Goal: Information Seeking & Learning: Check status

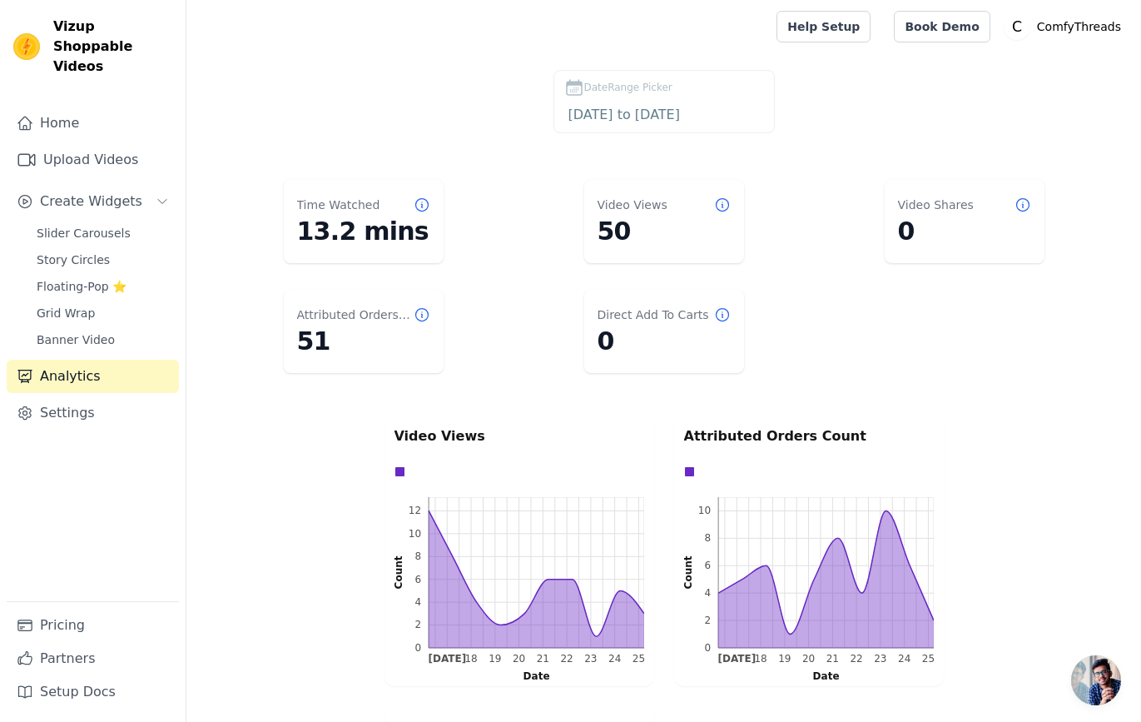
click at [223, 220] on dl "Time Watched 13.2 mins Video Views 50 Video Shares 0 Attributed Orders Count 51…" at bounding box center [664, 276] width 888 height 206
click at [419, 439] on p "Video Views" at bounding box center [520, 436] width 250 height 20
drag, startPoint x: 419, startPoint y: 439, endPoint x: 455, endPoint y: 437, distance: 36.7
click at [439, 437] on p "Video Views" at bounding box center [520, 436] width 250 height 20
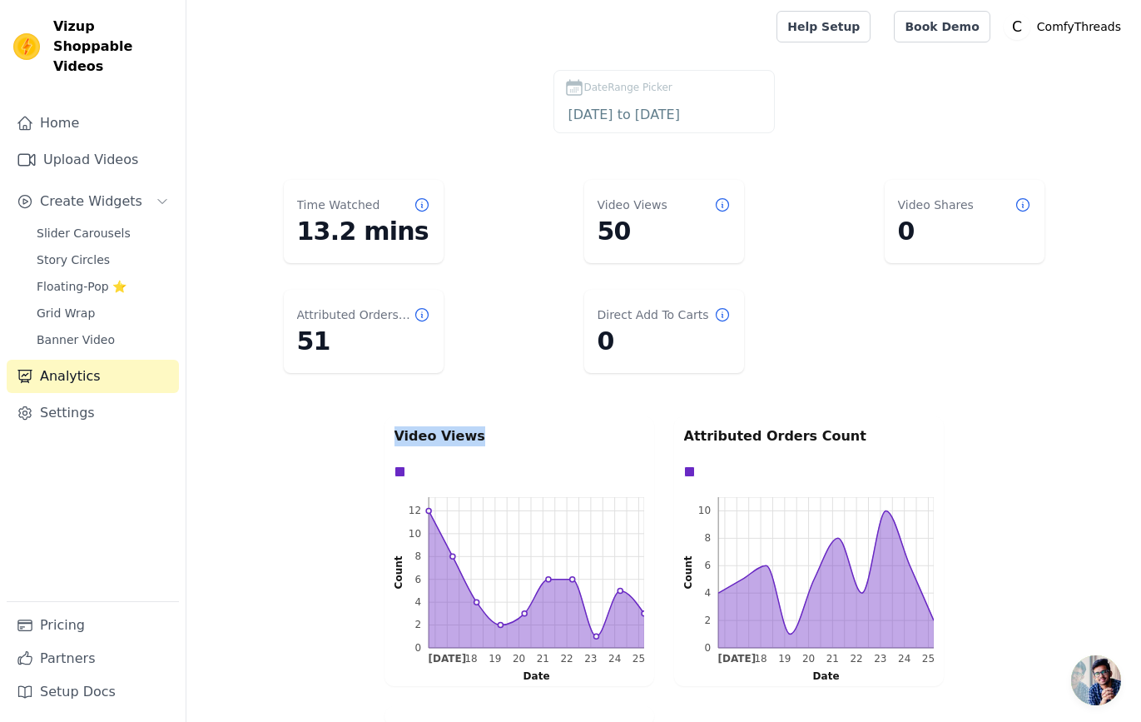
click at [455, 437] on p "Video Views" at bounding box center [520, 436] width 250 height 20
click at [458, 435] on p "Video Views" at bounding box center [520, 436] width 250 height 20
click at [736, 437] on p "Attributed Orders Count" at bounding box center [809, 436] width 250 height 20
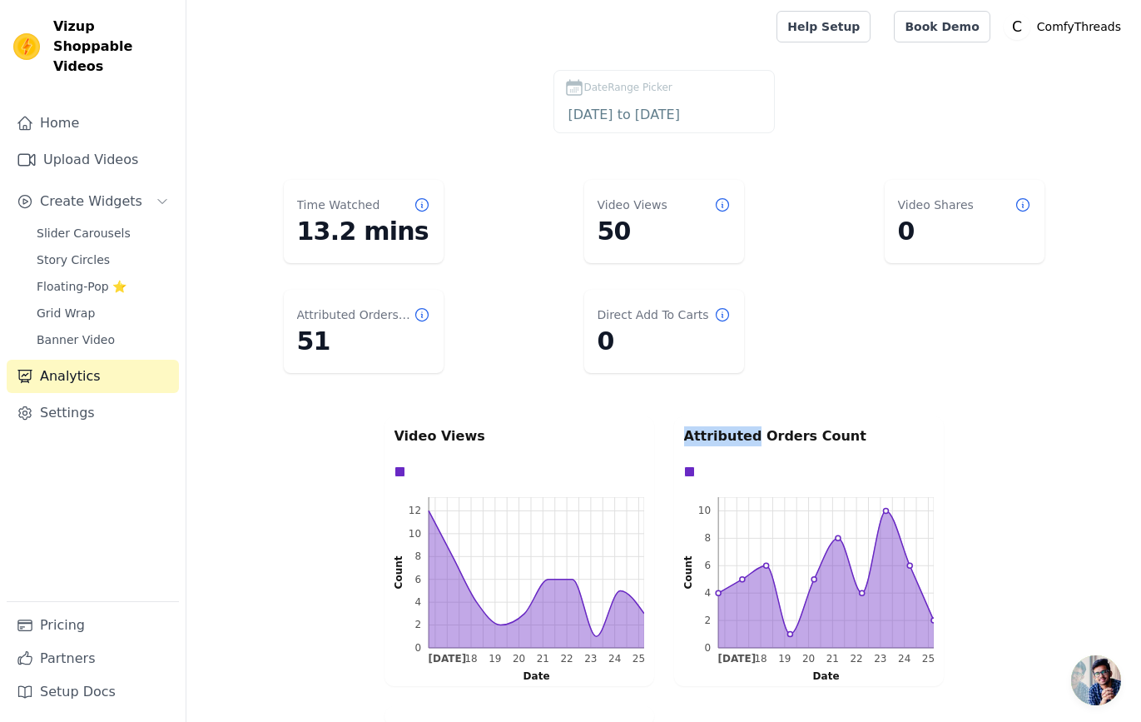
click at [736, 437] on p "Attributed Orders Count" at bounding box center [809, 436] width 250 height 20
click at [737, 437] on p "Attributed Orders Count" at bounding box center [809, 436] width 250 height 20
click at [743, 435] on p "Attributed Orders Count" at bounding box center [809, 436] width 250 height 20
click at [708, 430] on p "Attributed Orders Count" at bounding box center [809, 436] width 250 height 20
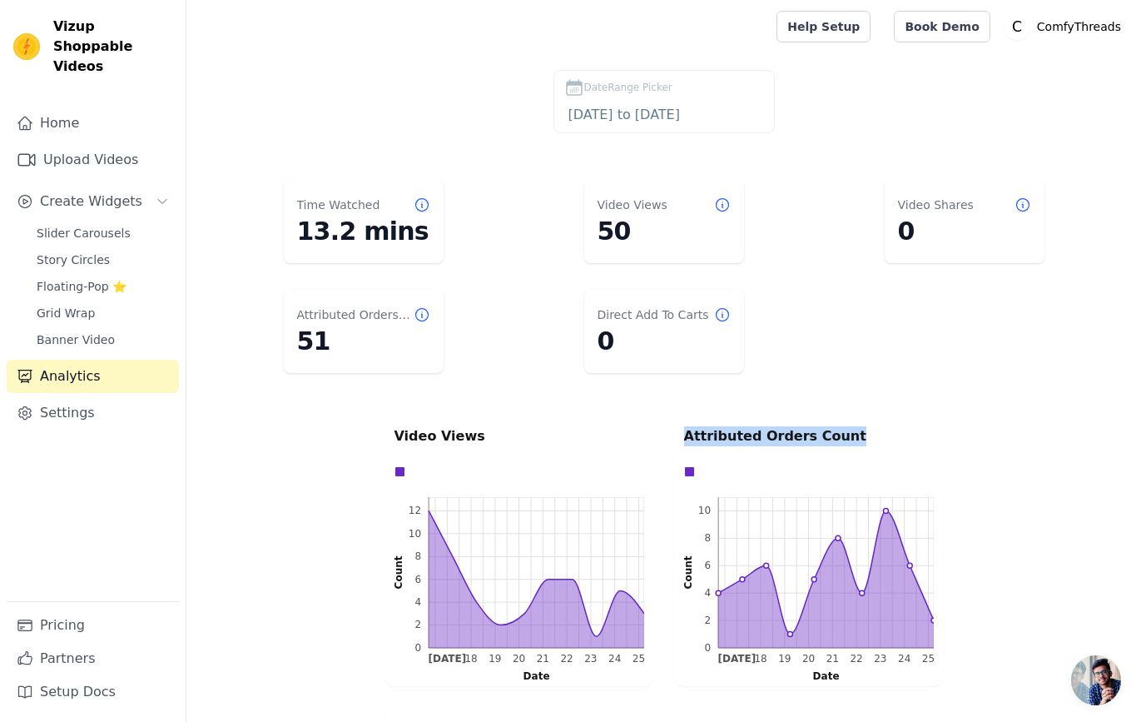
click at [713, 430] on p "Attributed Orders Count" at bounding box center [809, 436] width 250 height 20
click at [716, 430] on p "Attributed Orders Count" at bounding box center [809, 436] width 250 height 20
